Goal: Information Seeking & Learning: Learn about a topic

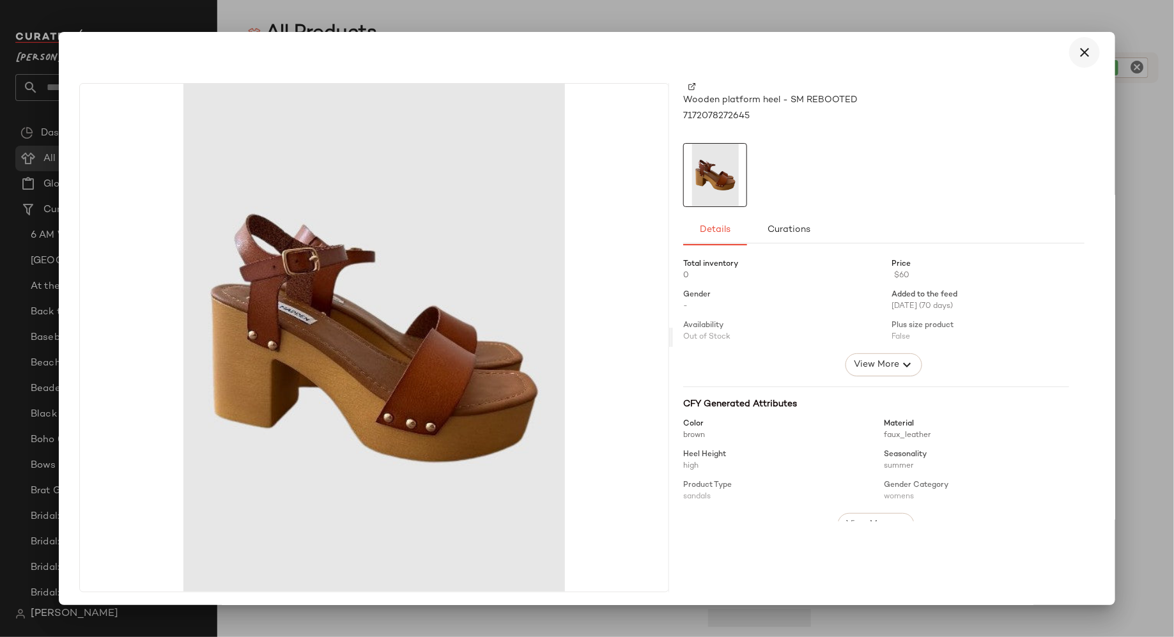
click at [1080, 49] on icon "button" at bounding box center [1084, 52] width 15 height 15
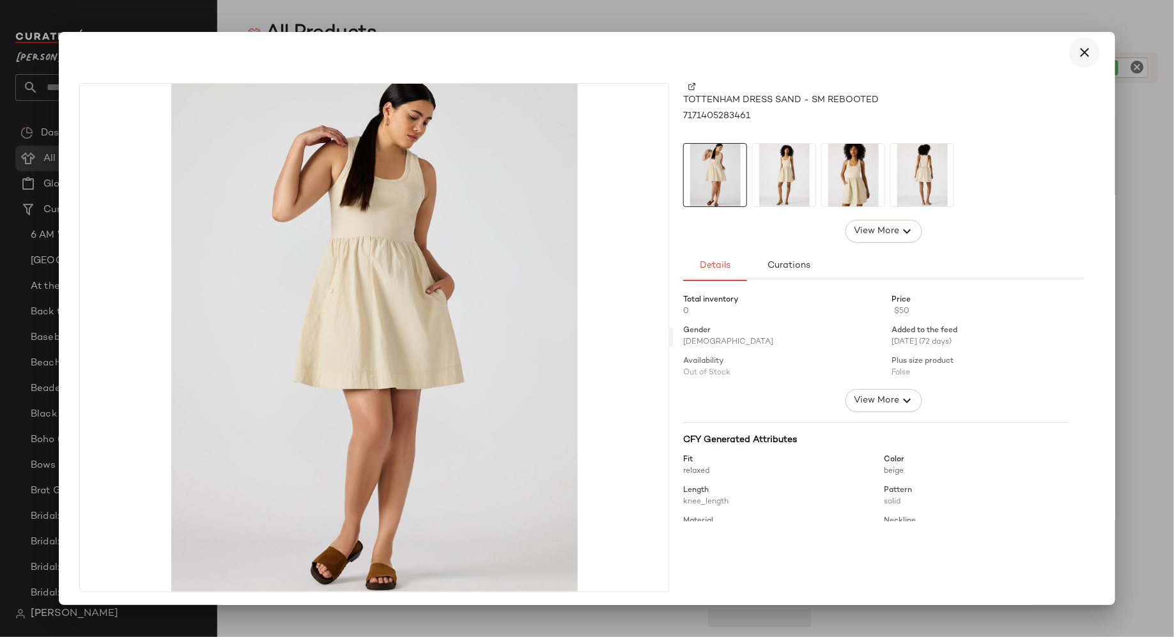
click at [1079, 53] on icon "button" at bounding box center [1084, 52] width 15 height 15
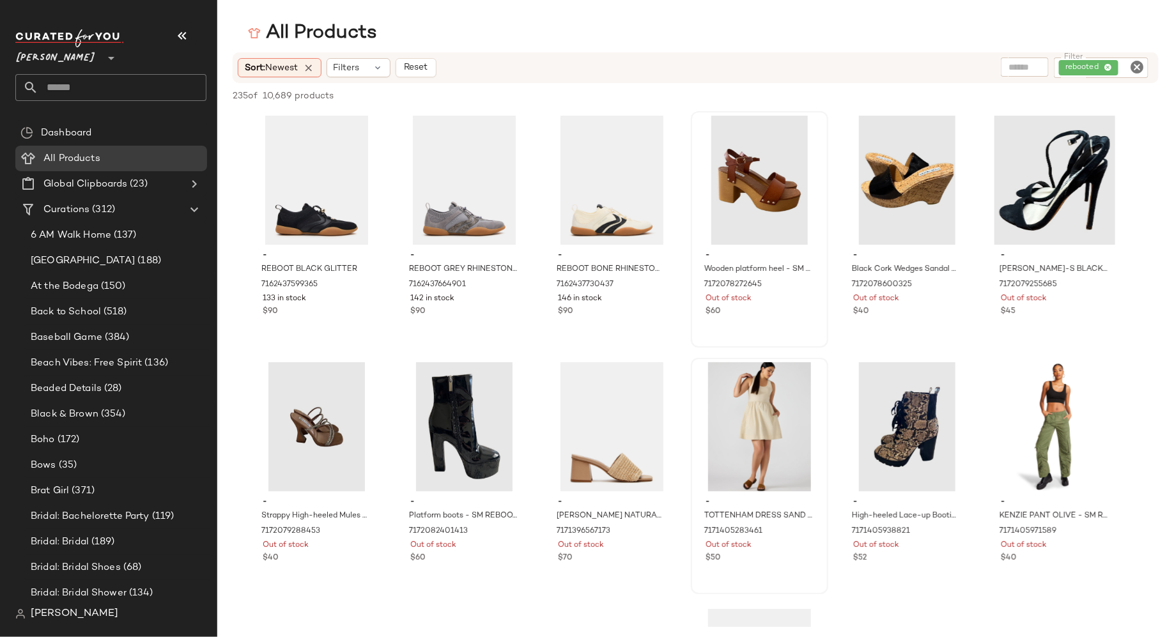
click at [1136, 73] on icon "Clear Filter" at bounding box center [1136, 66] width 15 height 15
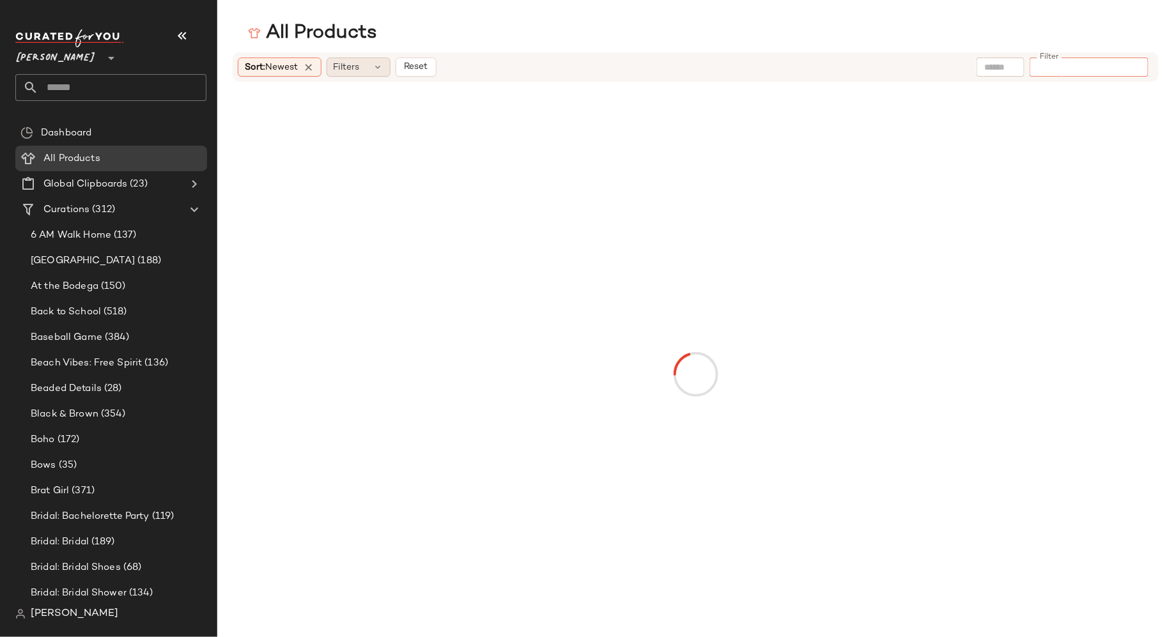
click at [381, 68] on icon at bounding box center [378, 67] width 10 height 10
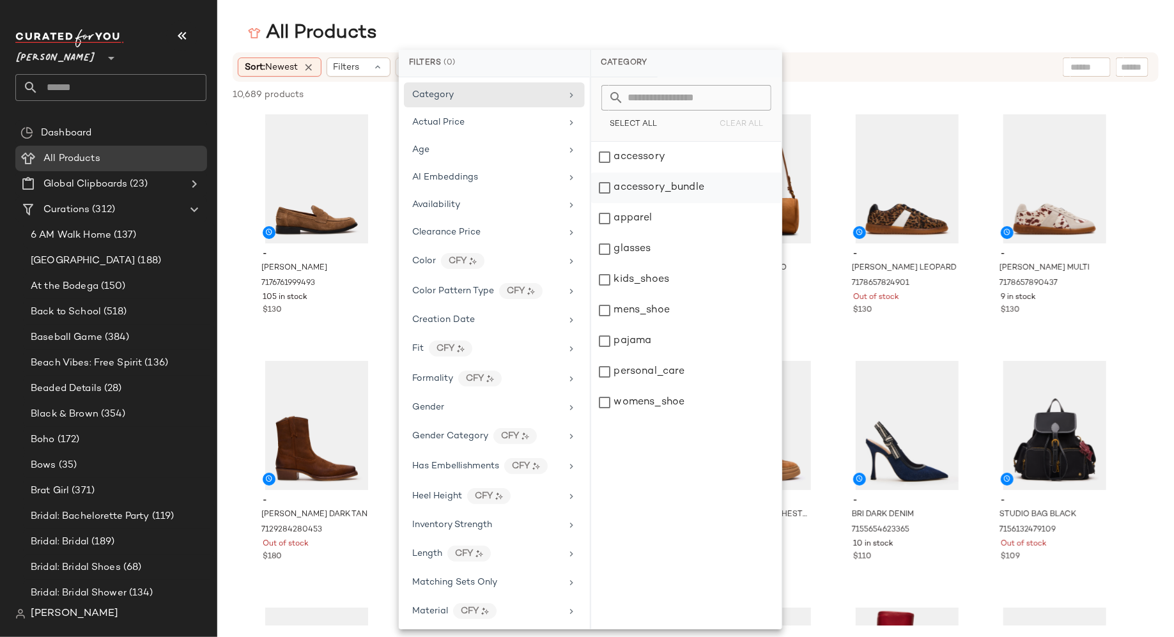
click at [603, 187] on div "accessory_bundle" at bounding box center [686, 188] width 190 height 31
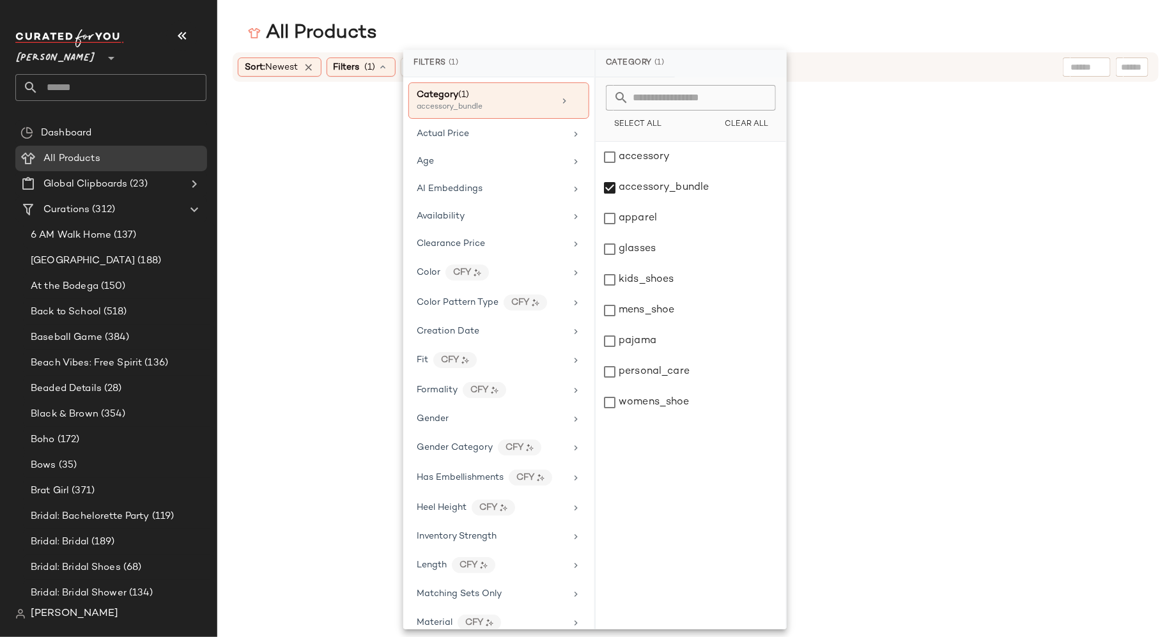
click at [487, 13] on main "All Products Sort: Newest Filters (1) Reset" at bounding box center [587, 318] width 1174 height 637
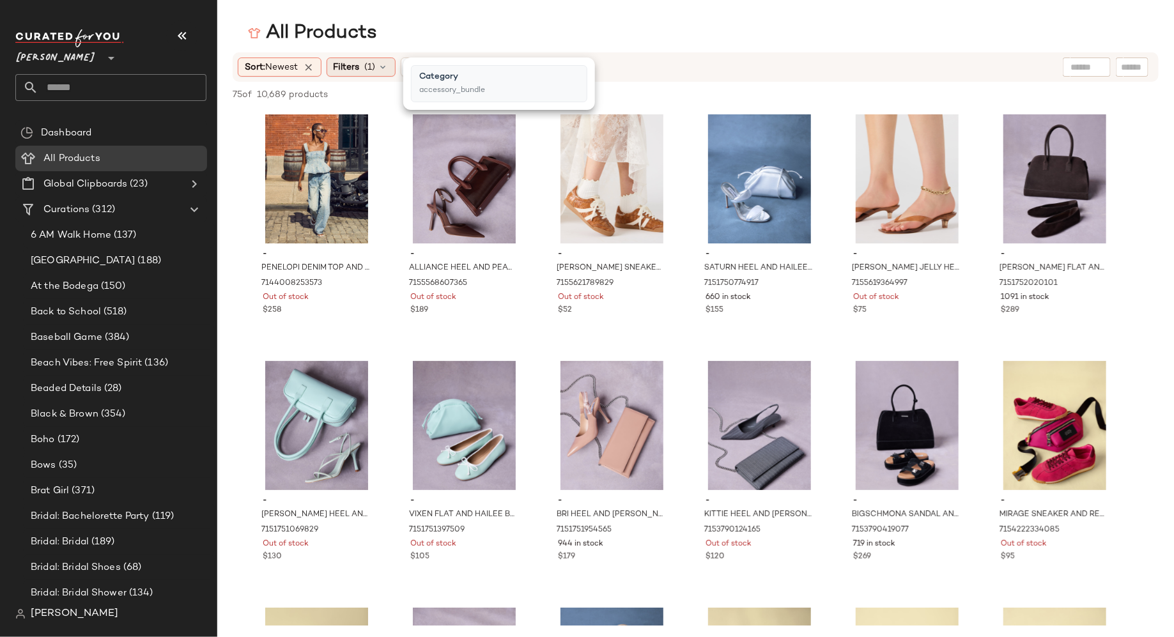
click at [385, 70] on icon at bounding box center [383, 67] width 10 height 10
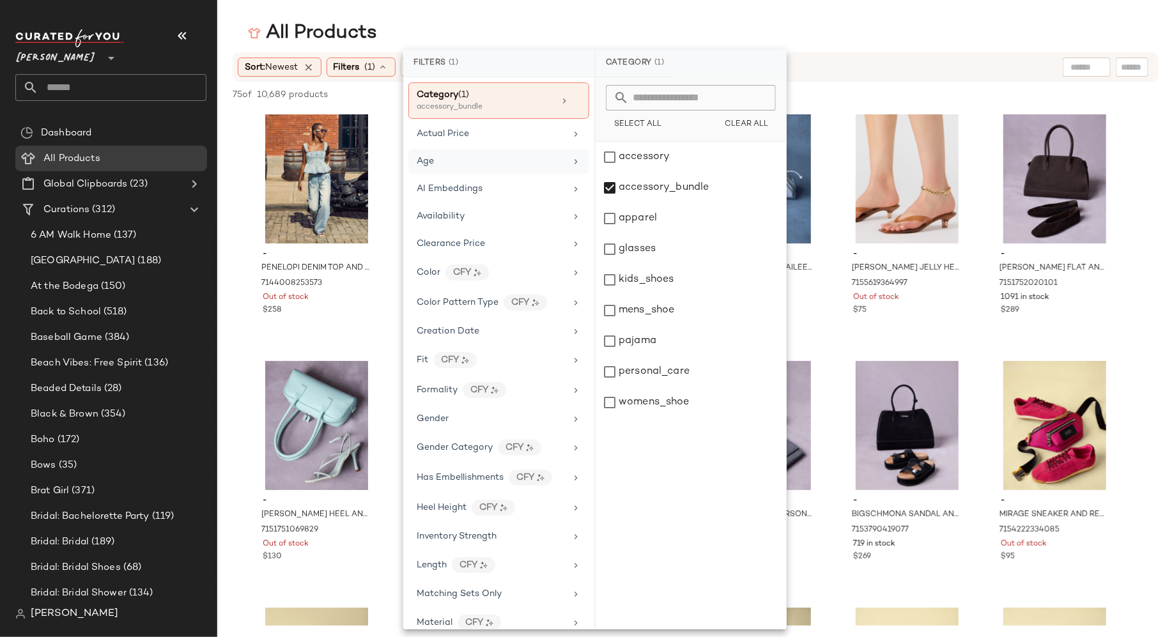
click at [453, 157] on div "Age" at bounding box center [491, 161] width 149 height 13
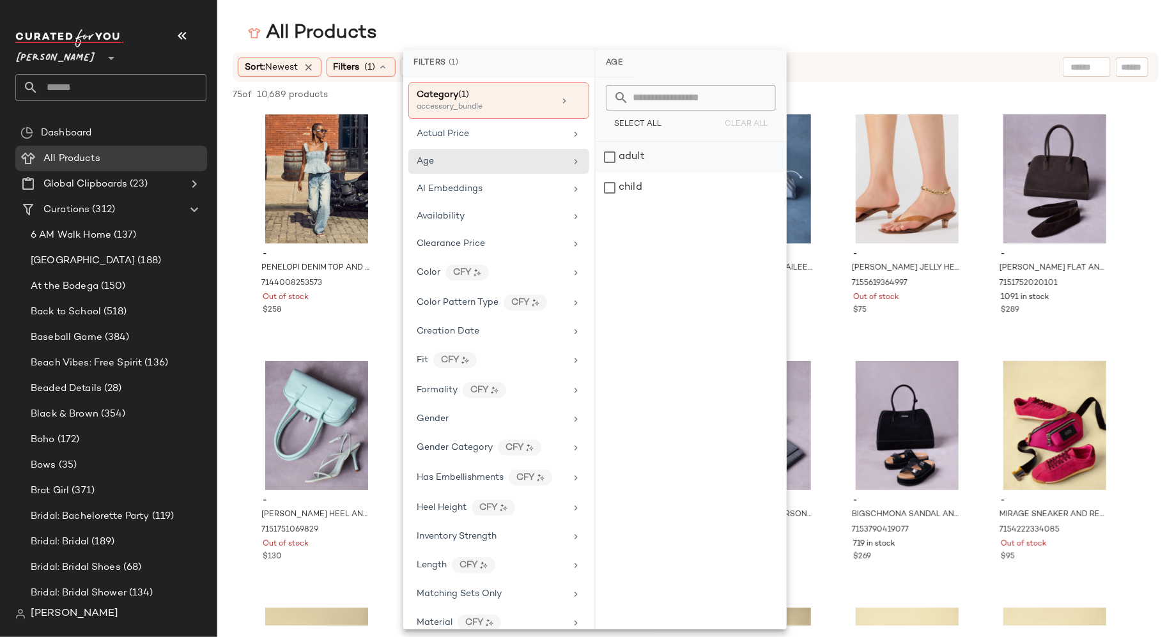
click at [611, 153] on div "adult" at bounding box center [690, 157] width 190 height 31
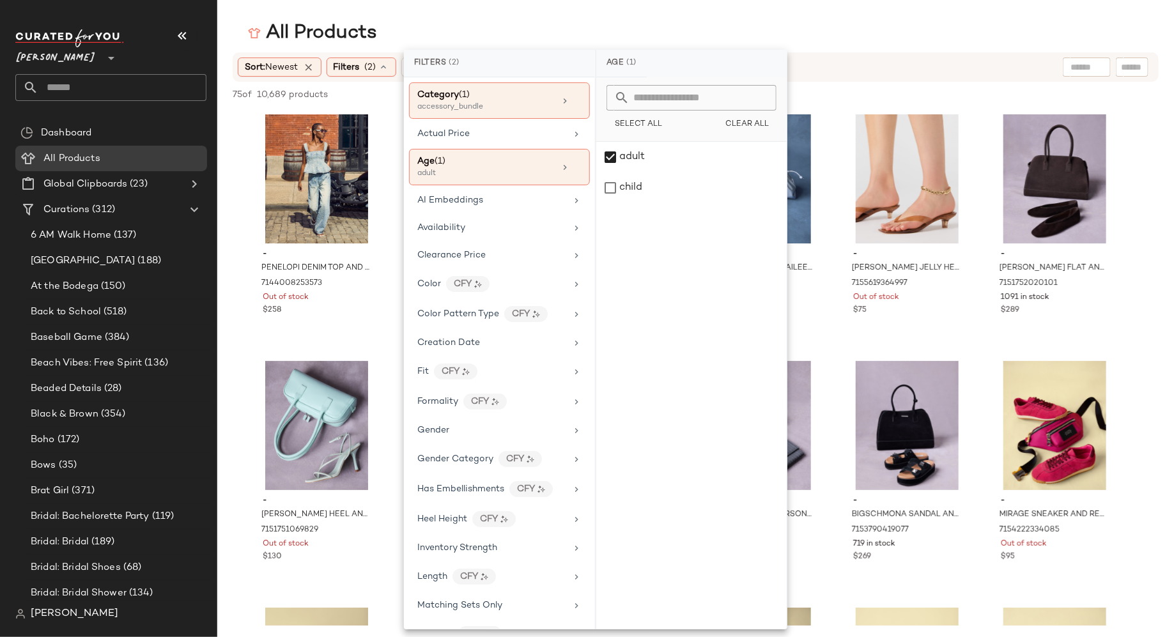
click at [656, 29] on div "All Products" at bounding box center [695, 33] width 956 height 26
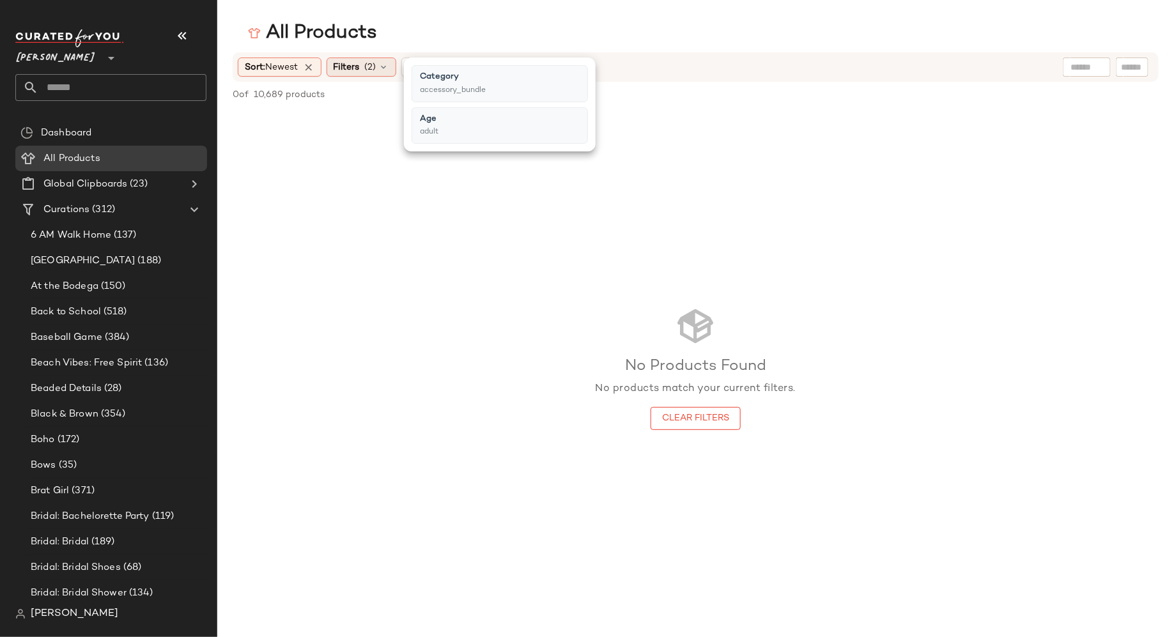
click at [387, 70] on icon at bounding box center [384, 67] width 10 height 10
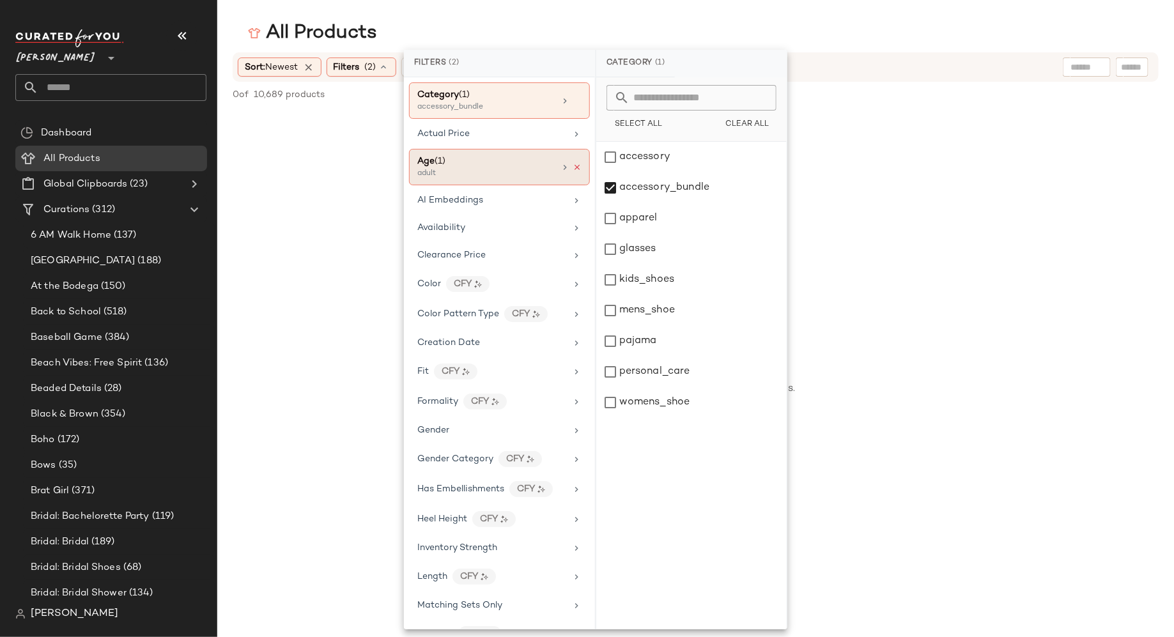
click at [574, 164] on icon at bounding box center [576, 167] width 9 height 9
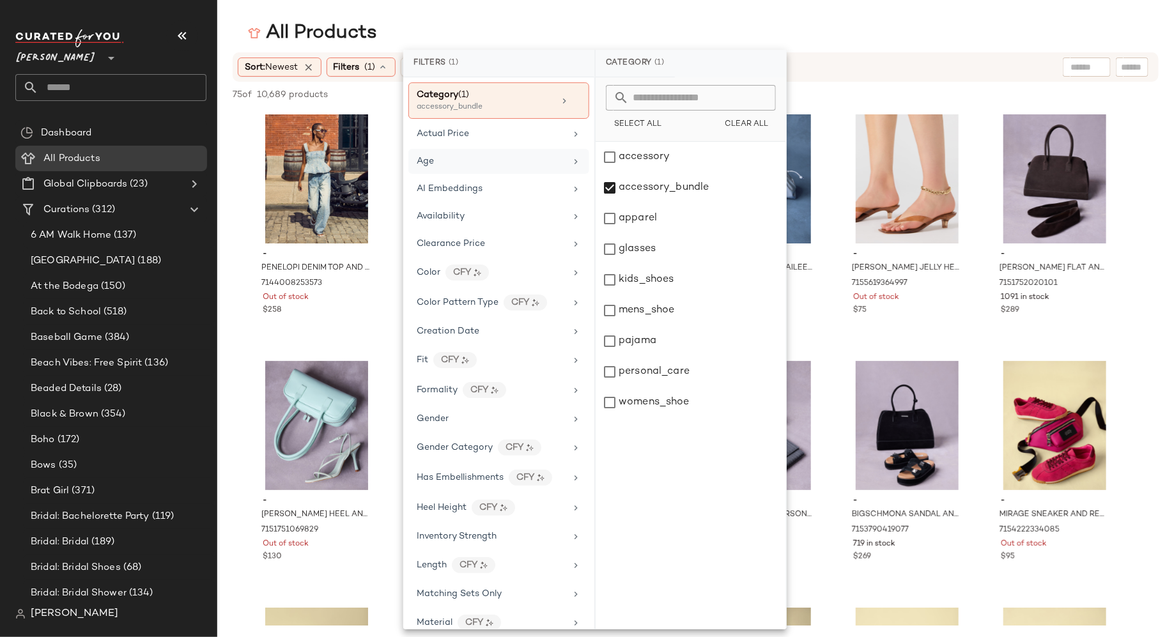
click at [755, 29] on div "All Products" at bounding box center [695, 33] width 956 height 26
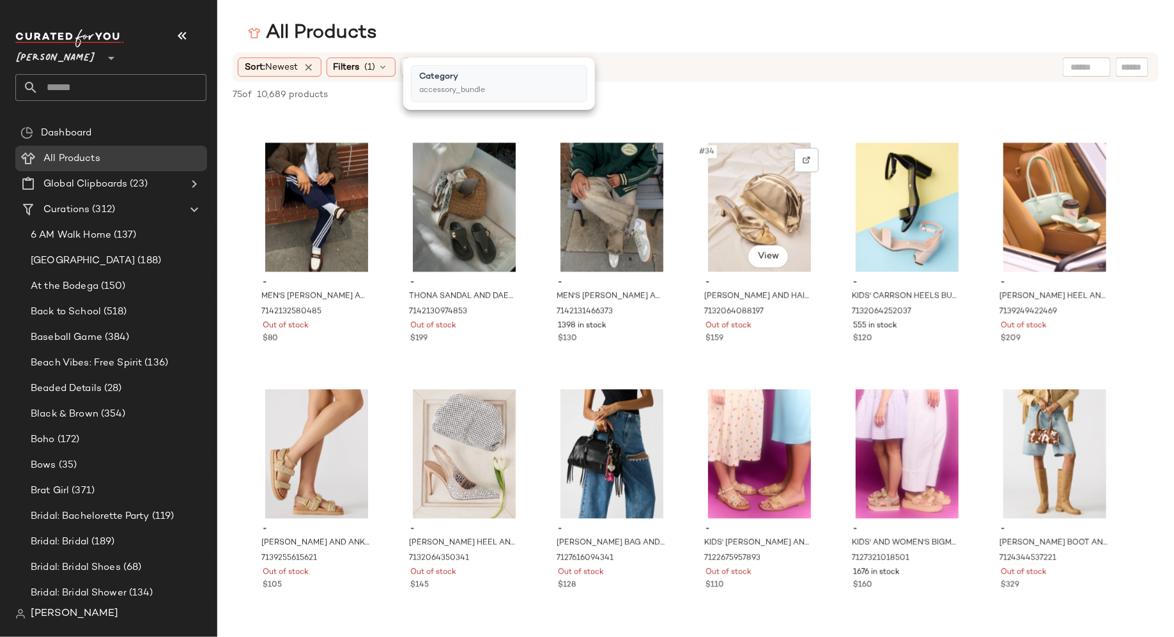
scroll to position [1227, 0]
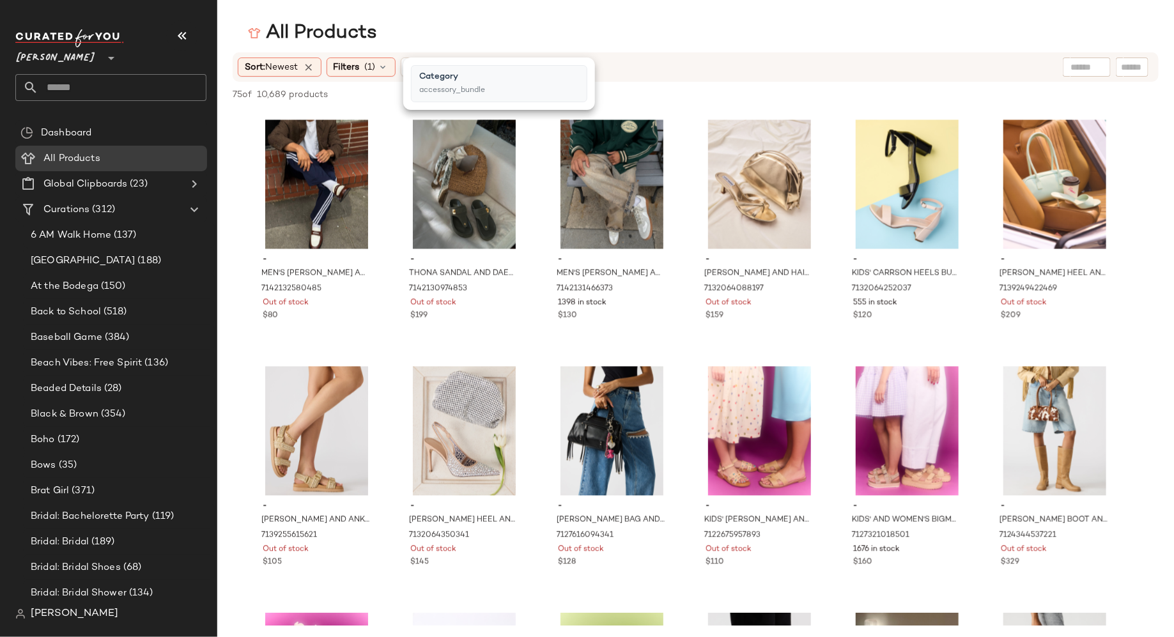
click at [709, 22] on div "All Products" at bounding box center [695, 33] width 956 height 26
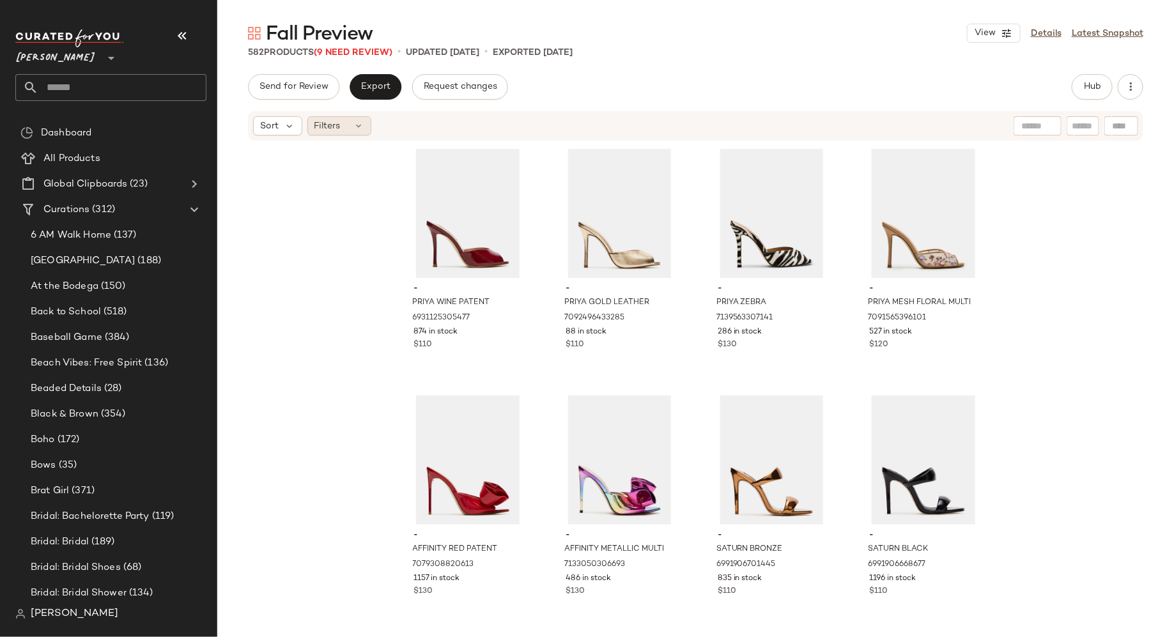
click at [358, 132] on div "Filters" at bounding box center [339, 125] width 64 height 19
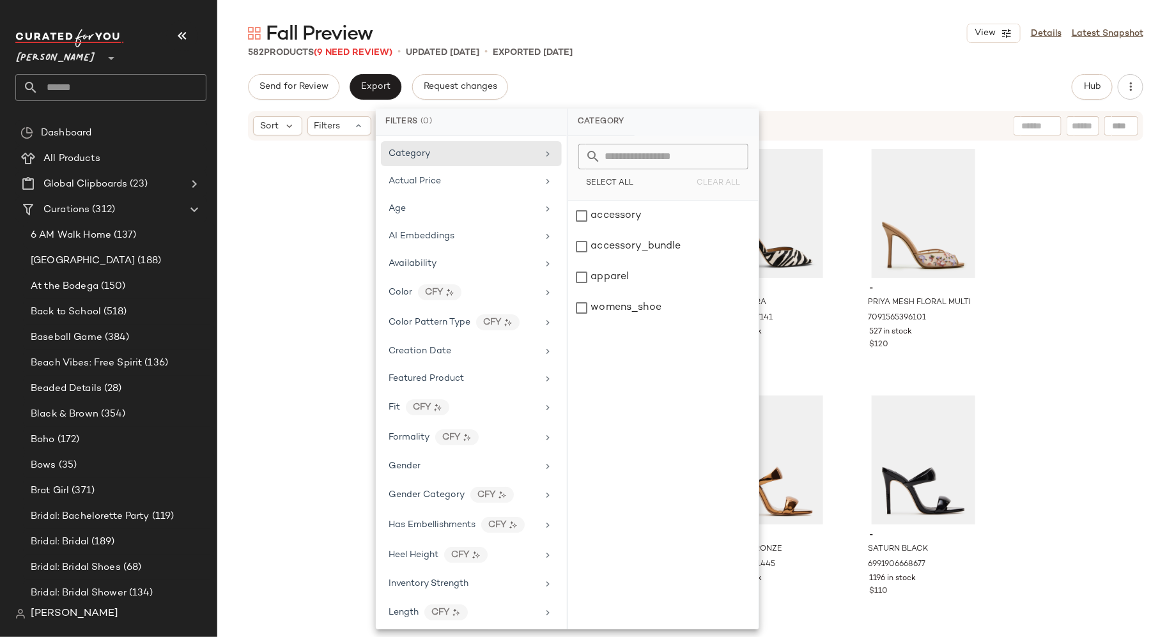
click at [341, 265] on div "- PRIYA WINE PATENT 6931125305477 874 in stock $110 - PRIYA GOLD LEATHER 709249…" at bounding box center [695, 387] width 956 height 491
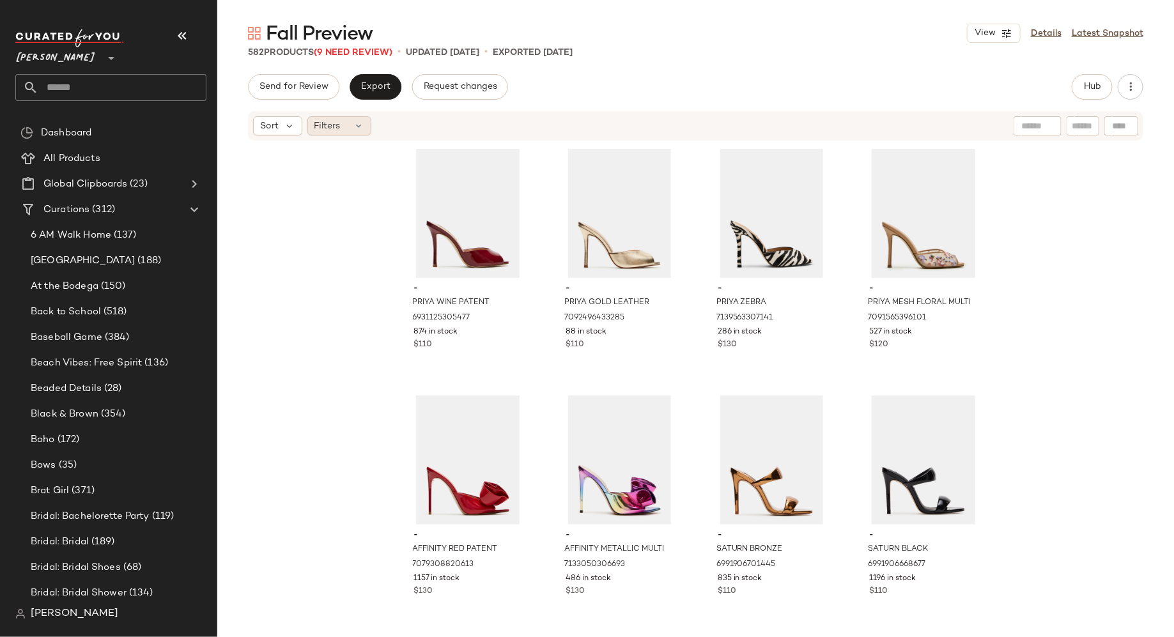
click at [362, 124] on icon at bounding box center [359, 126] width 10 height 10
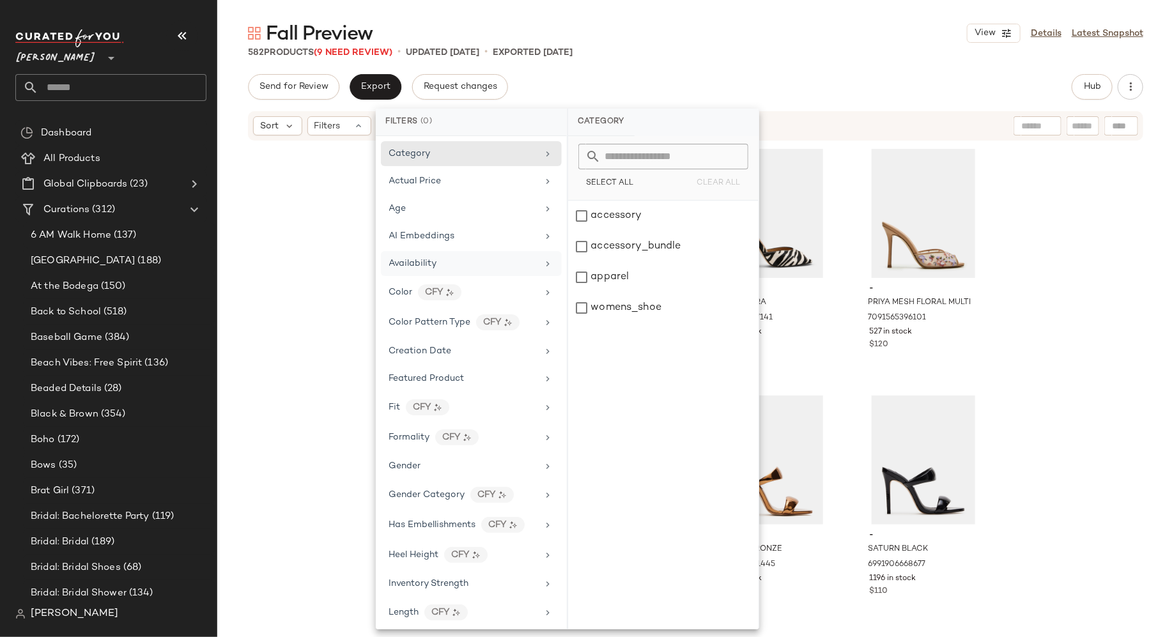
click at [417, 257] on div "Availability" at bounding box center [413, 263] width 48 height 13
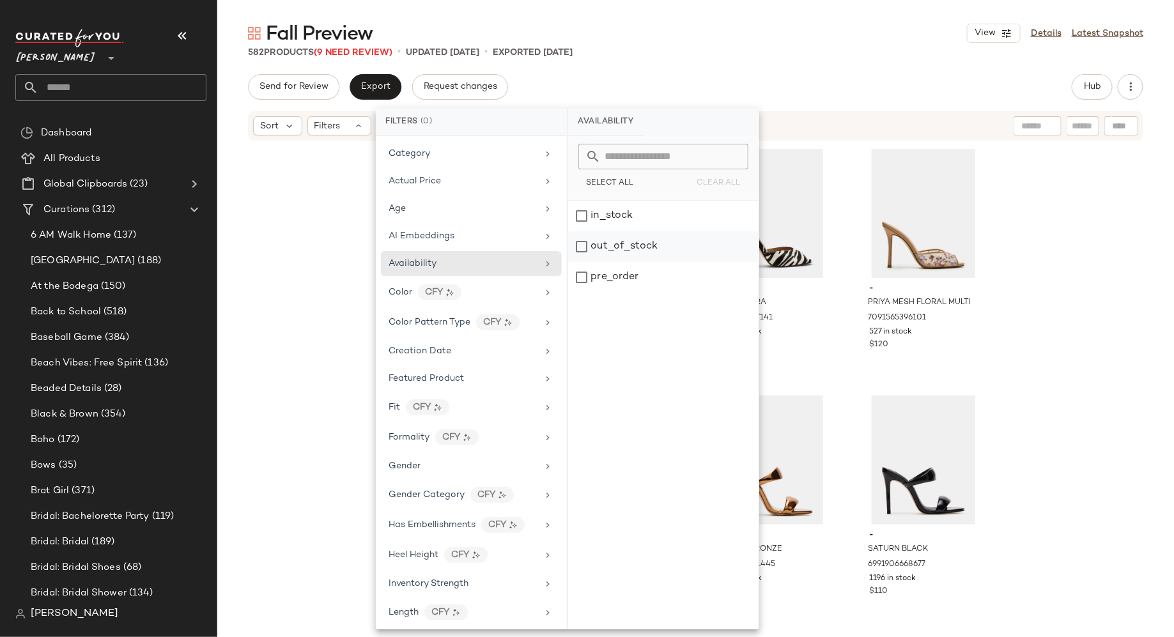
click at [585, 244] on div "out_of_stock" at bounding box center [663, 246] width 190 height 31
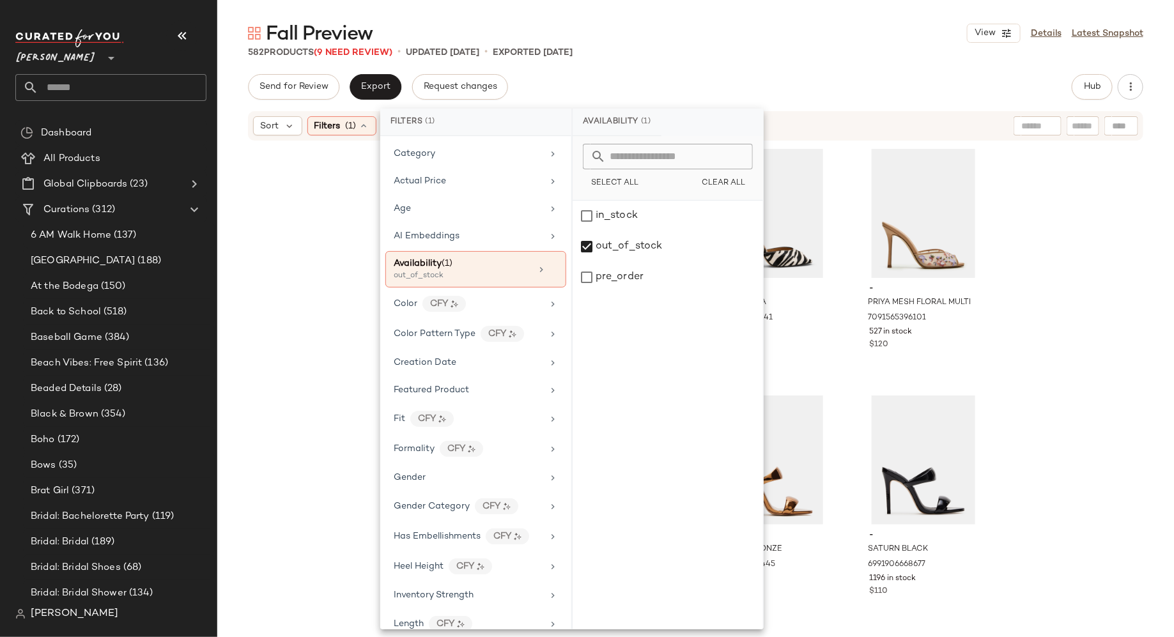
click at [318, 223] on div "- PRIYA WINE PATENT 6931125305477 874 in stock $110 - PRIYA GOLD LEATHER 709249…" at bounding box center [695, 387] width 956 height 491
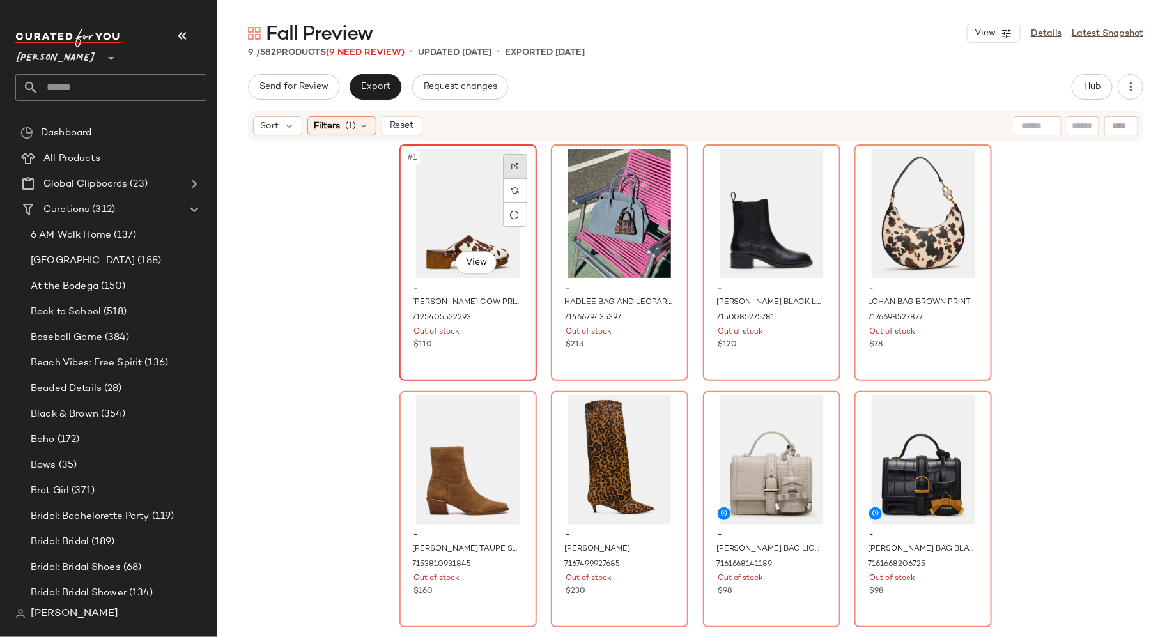
click at [515, 168] on div at bounding box center [515, 166] width 24 height 24
click at [663, 167] on img at bounding box center [667, 166] width 8 height 8
click at [743, 218] on div "#3 View" at bounding box center [771, 213] width 128 height 129
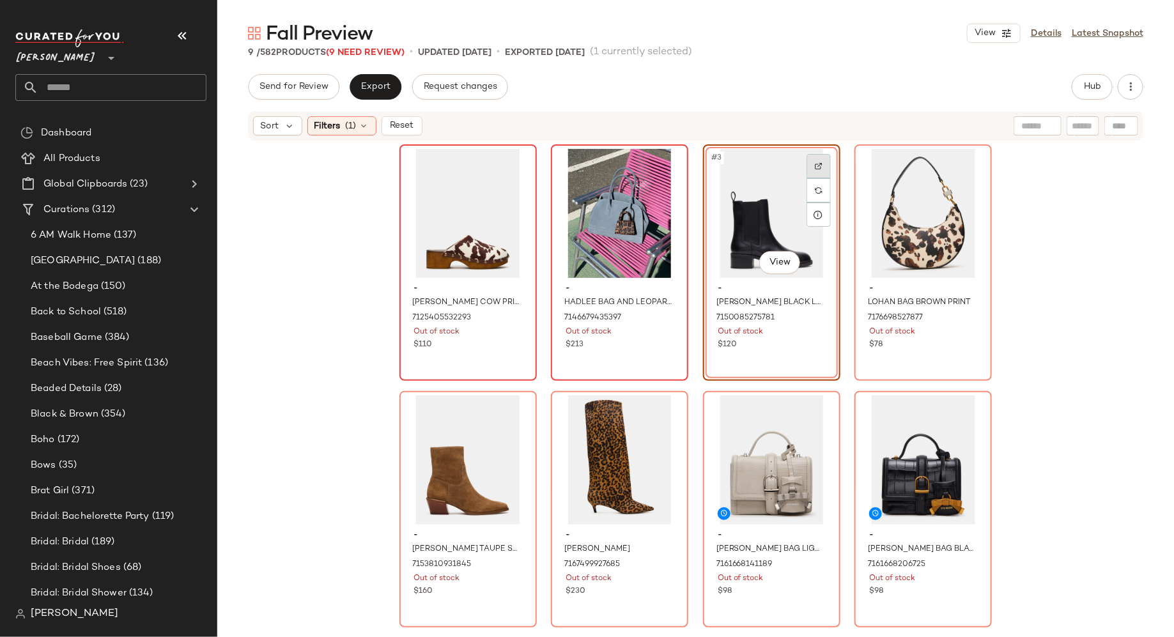
click at [817, 165] on img at bounding box center [819, 166] width 8 height 8
click at [396, 125] on span "Reset" at bounding box center [401, 126] width 24 height 10
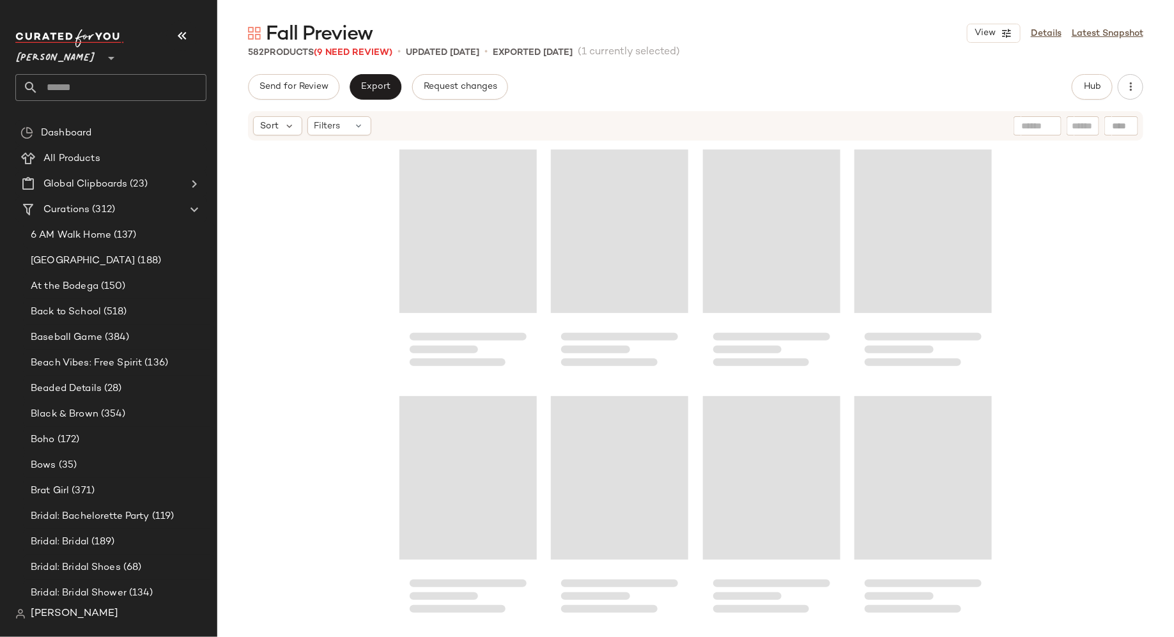
scroll to position [18497, 0]
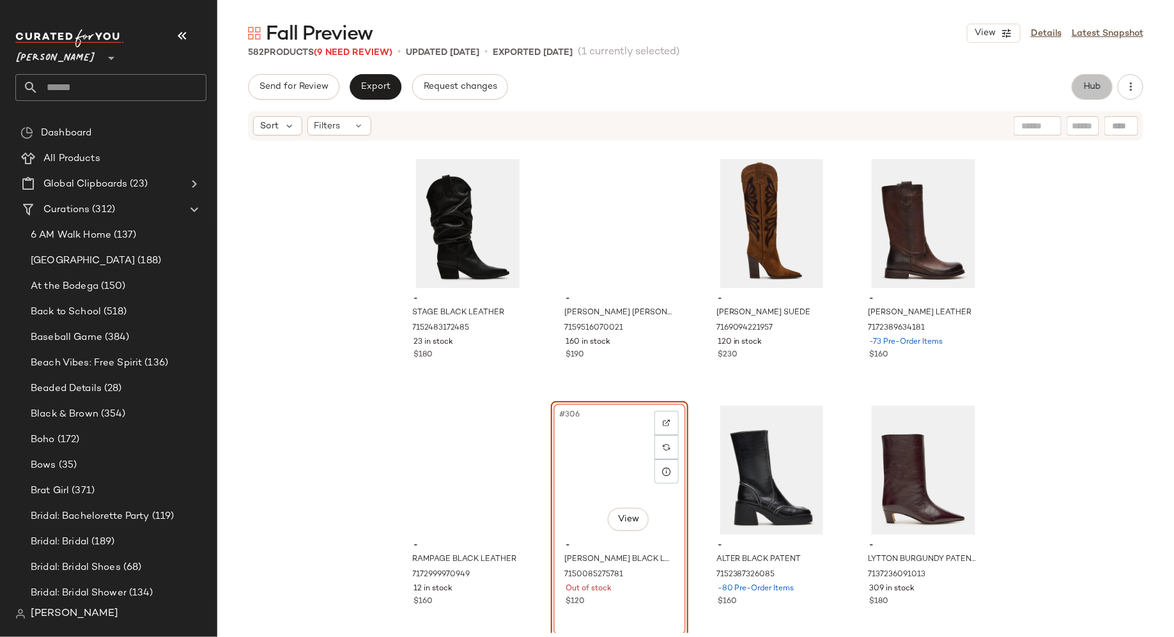
click at [1087, 83] on span "Hub" at bounding box center [1092, 87] width 18 height 10
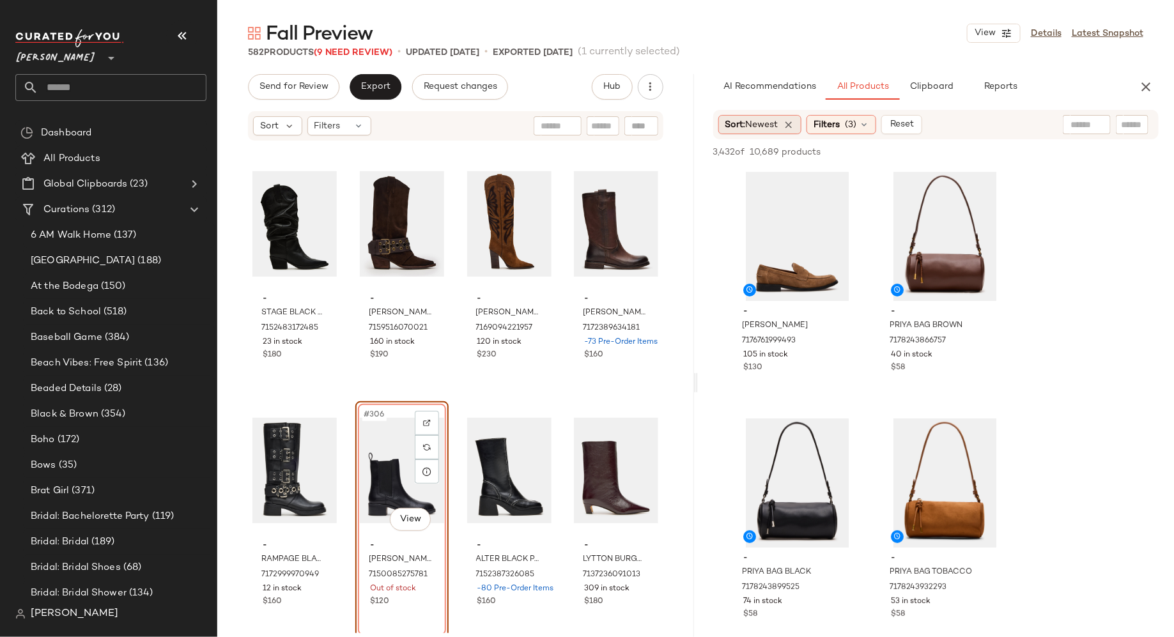
click at [750, 125] on span "Newest" at bounding box center [762, 125] width 33 height 10
click at [869, 123] on icon at bounding box center [864, 124] width 10 height 10
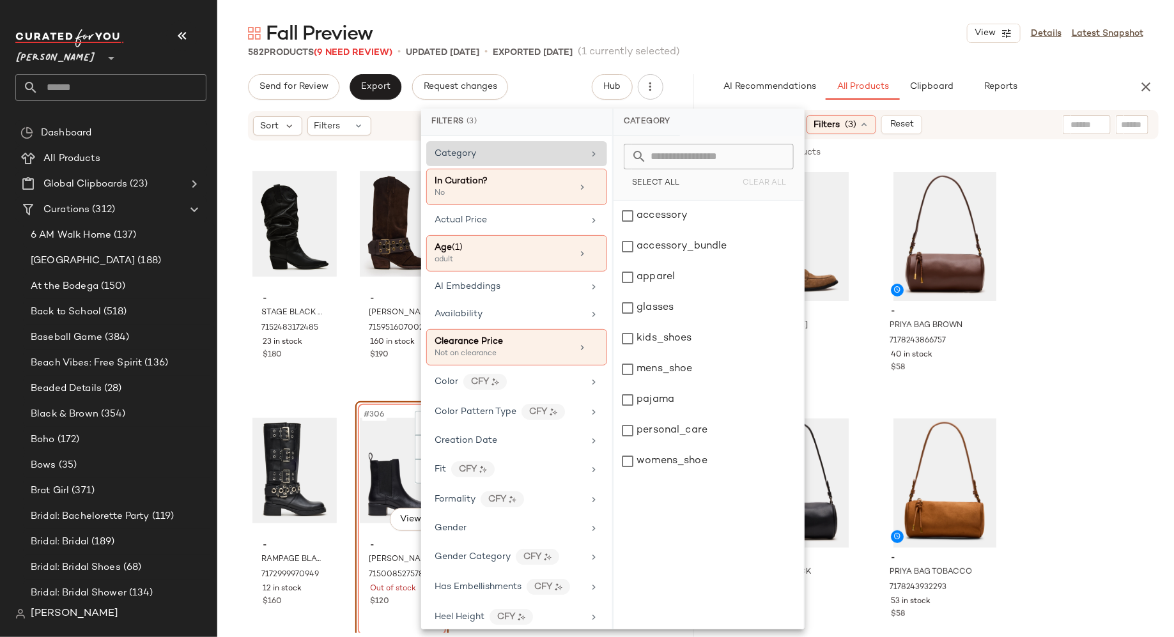
click at [572, 151] on div "Category" at bounding box center [508, 153] width 149 height 13
click at [899, 57] on div "582 Products (9 Need Review) • updated Sep 12th • Exported Sep 12th (1 currentl…" at bounding box center [695, 52] width 956 height 13
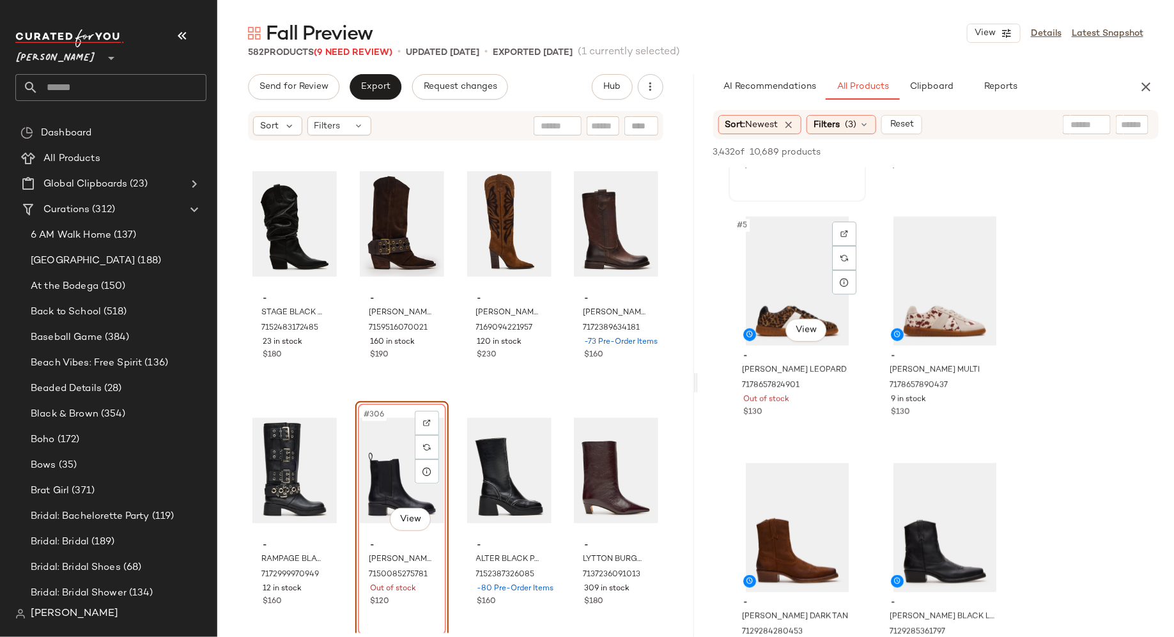
scroll to position [451, 0]
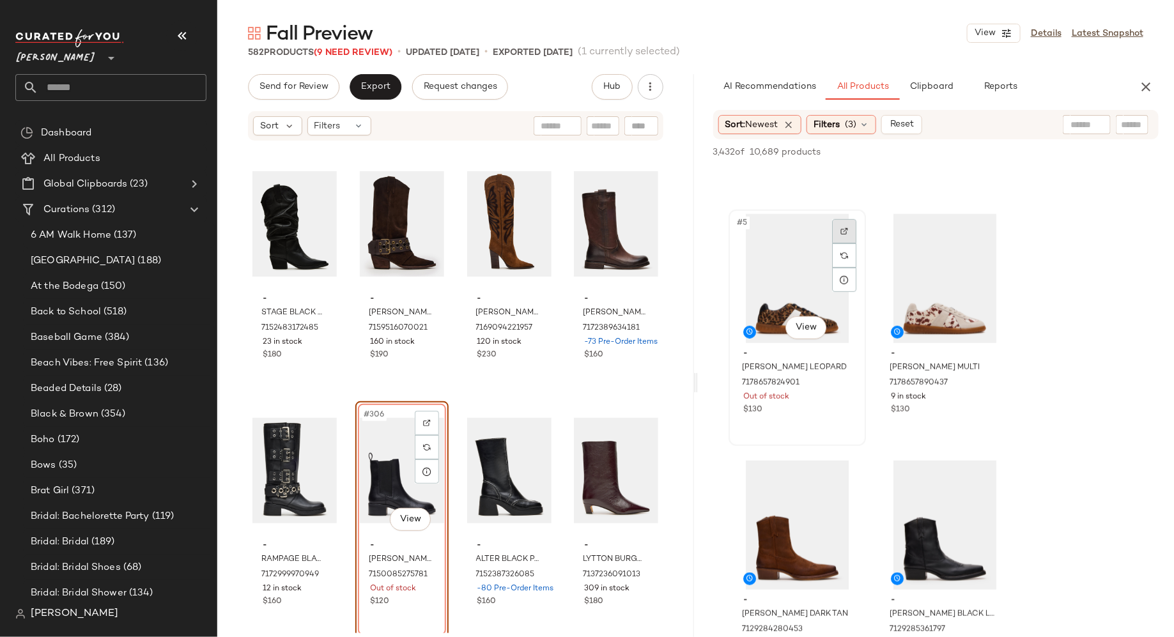
click at [845, 235] on div at bounding box center [844, 231] width 24 height 24
click at [1141, 92] on icon "button" at bounding box center [1145, 86] width 15 height 15
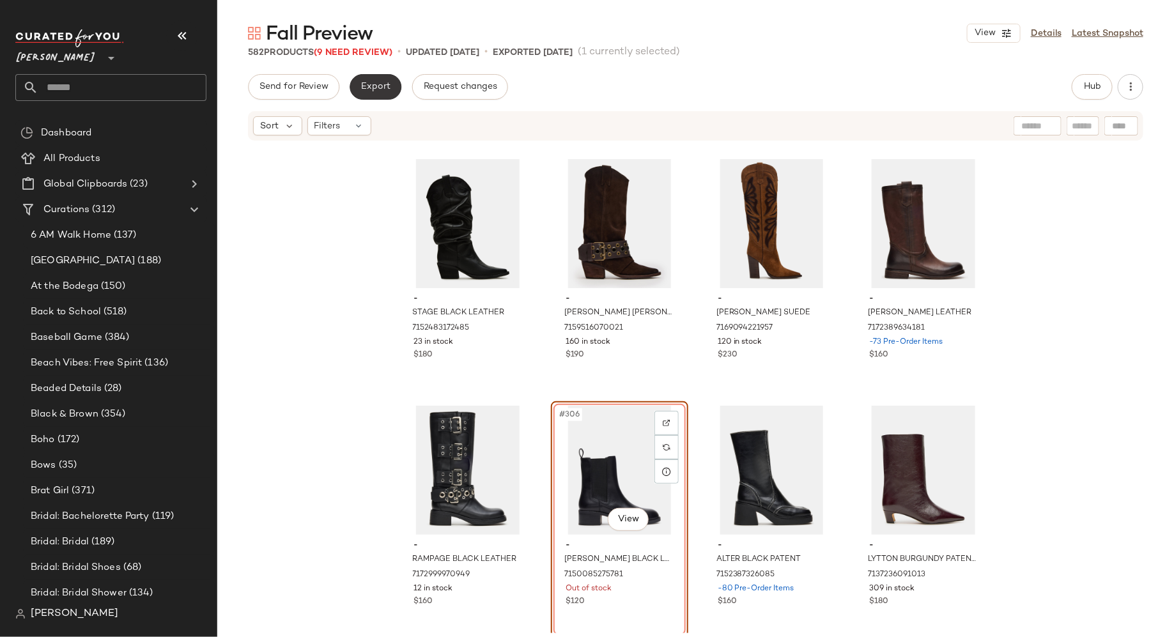
click at [373, 92] on button "Export" at bounding box center [375, 87] width 52 height 26
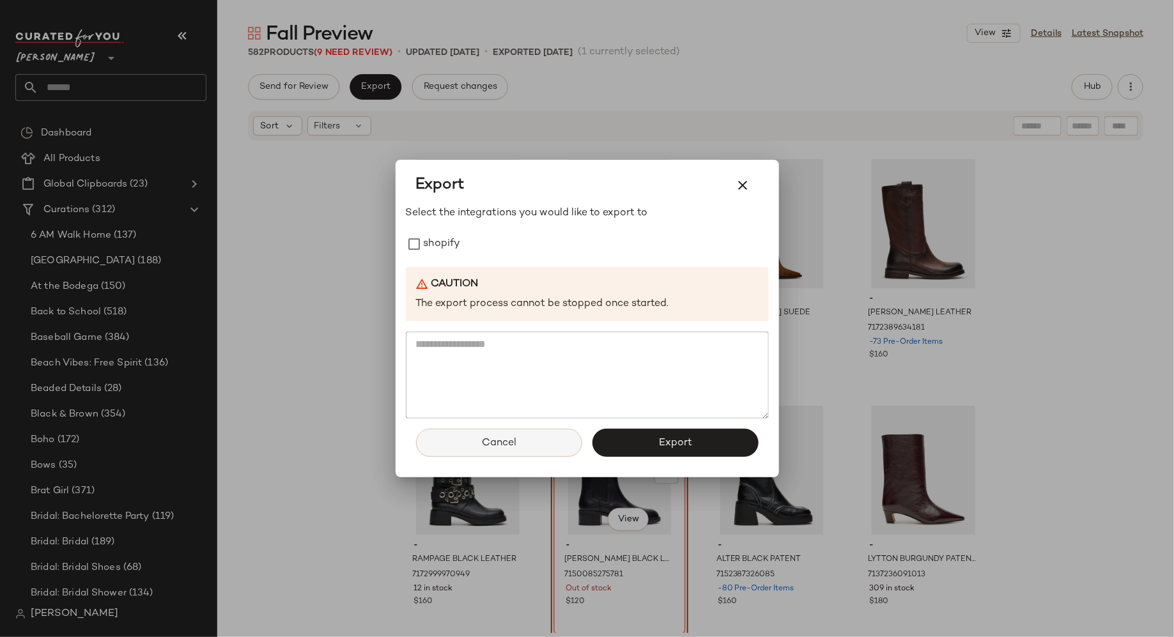
click at [477, 442] on button "Cancel" at bounding box center [499, 443] width 166 height 28
